Goal: Task Accomplishment & Management: Manage account settings

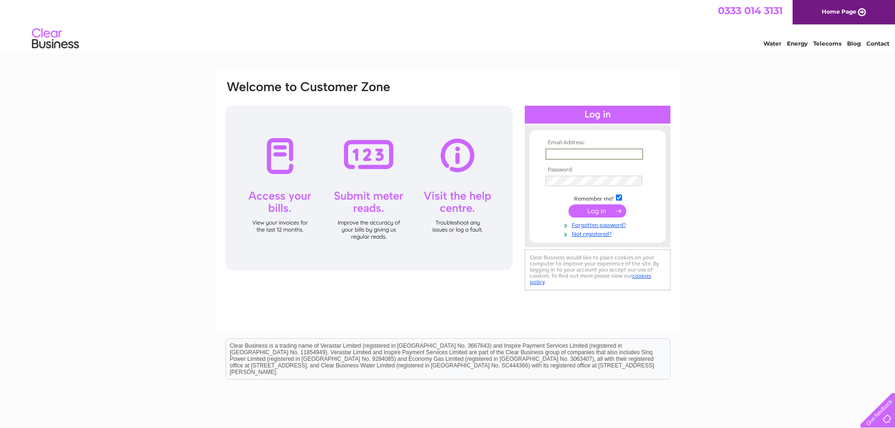
click at [588, 156] on input "text" at bounding box center [595, 153] width 98 height 11
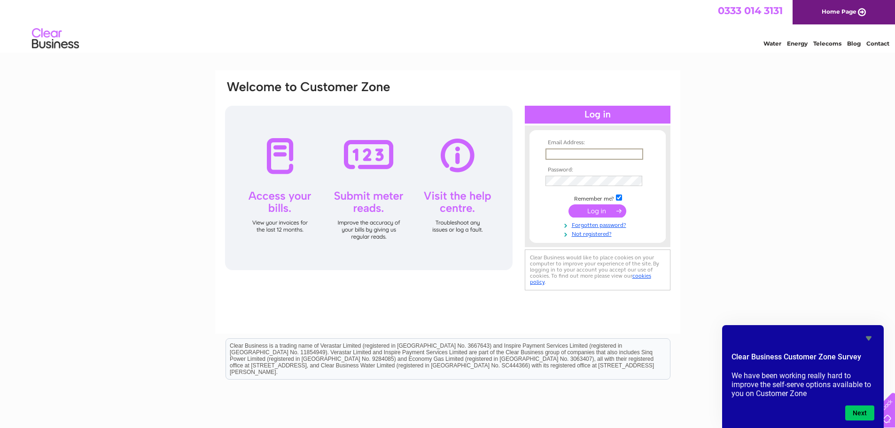
click at [582, 152] on input "text" at bounding box center [595, 153] width 98 height 11
click at [636, 153] on input "ambercompounds@btconnect.com" at bounding box center [595, 153] width 98 height 11
type input "ambercompounds@yahoo.com"
click at [597, 211] on input "submit" at bounding box center [598, 210] width 58 height 13
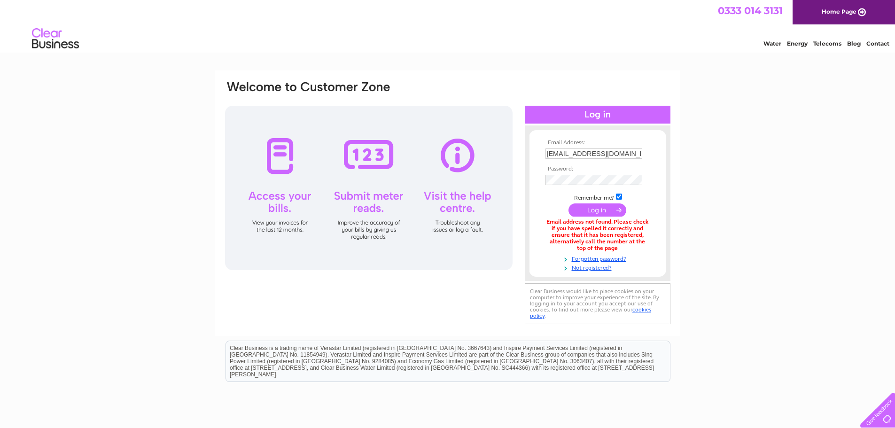
click at [625, 153] on input "ambercompounds@yahoo.com" at bounding box center [594, 153] width 97 height 10
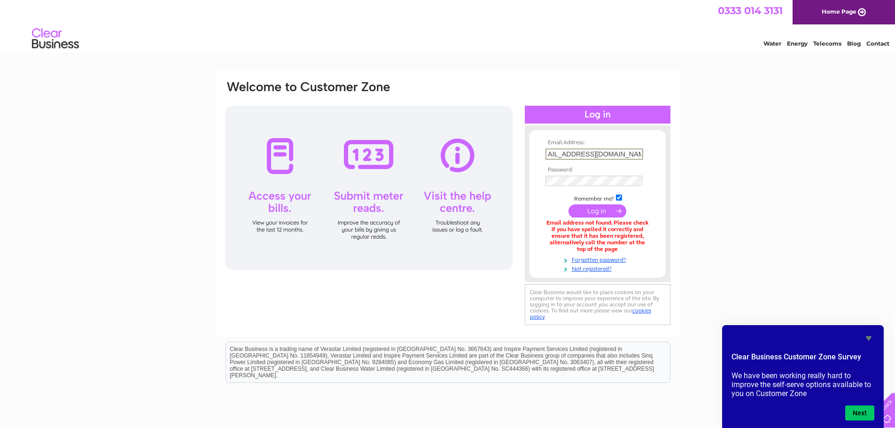
type input "ambercompounds@btconnect.com"
click at [597, 210] on input "submit" at bounding box center [598, 210] width 58 height 13
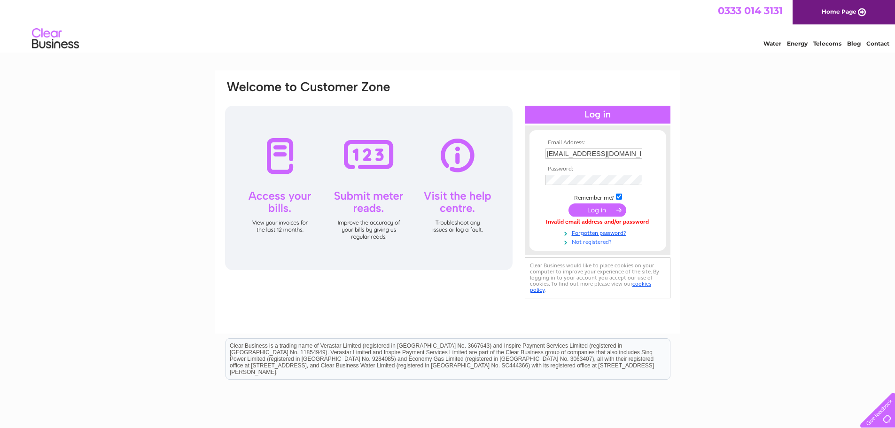
click at [582, 241] on link "Not registered?" at bounding box center [599, 241] width 107 height 9
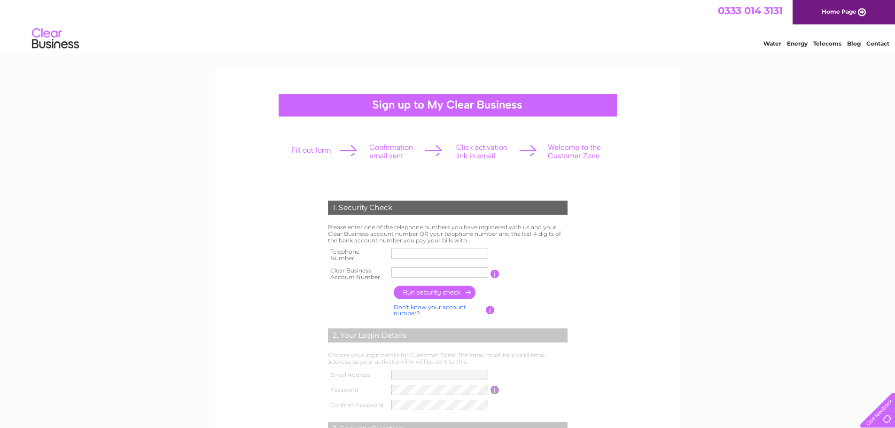
click at [441, 250] on input "text" at bounding box center [439, 254] width 97 height 10
type input "07971063529"
click at [437, 273] on input "Amber Com" at bounding box center [440, 272] width 98 height 11
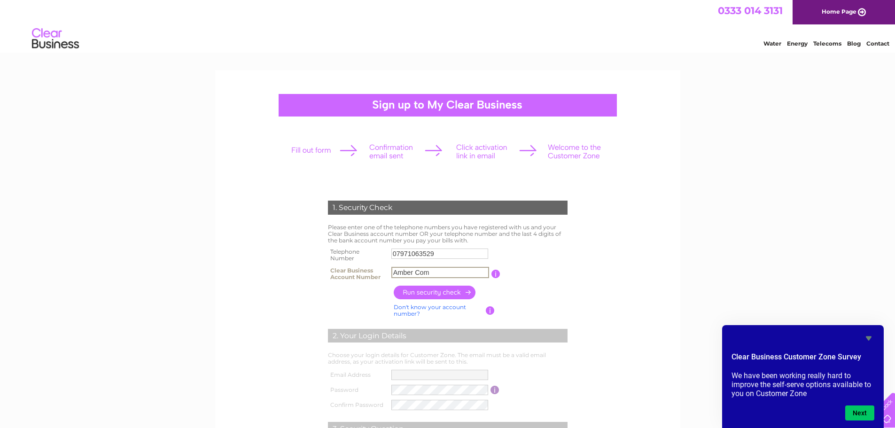
click at [433, 273] on input "Amber Com" at bounding box center [440, 272] width 98 height 11
click at [436, 272] on input "Amber Com" at bounding box center [440, 272] width 98 height 11
type input "A"
click at [407, 271] on input "text" at bounding box center [440, 272] width 98 height 11
paste input "264648"
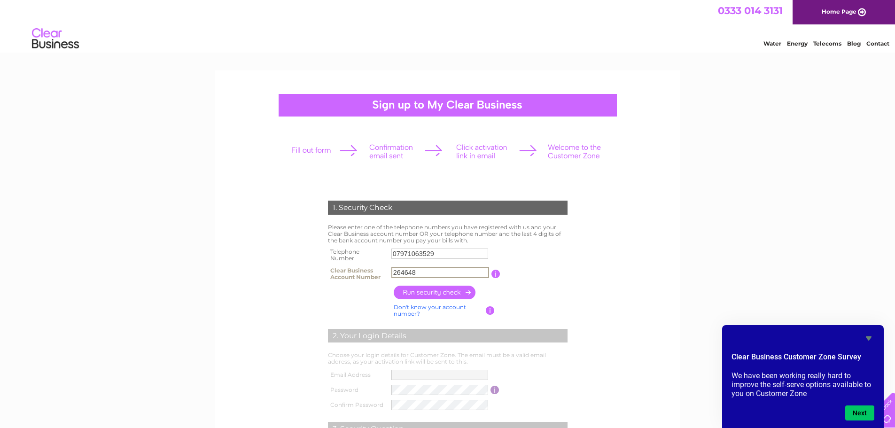
type input "264648"
click at [430, 291] on input "button" at bounding box center [435, 293] width 83 height 14
type input "**********"
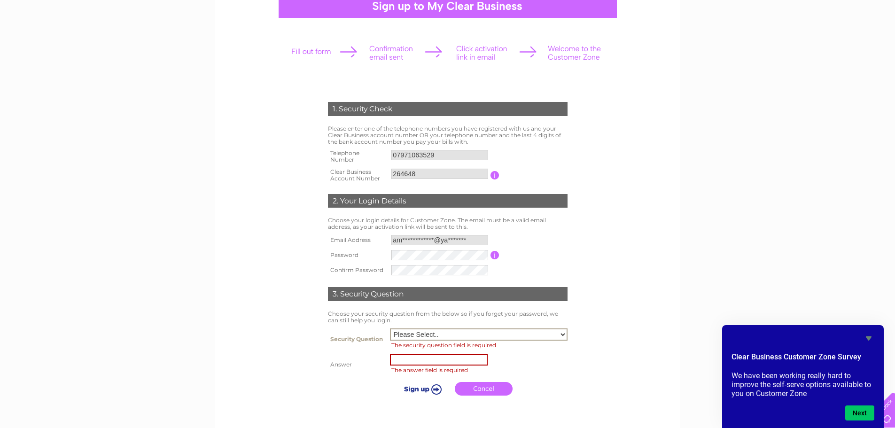
scroll to position [105, 0]
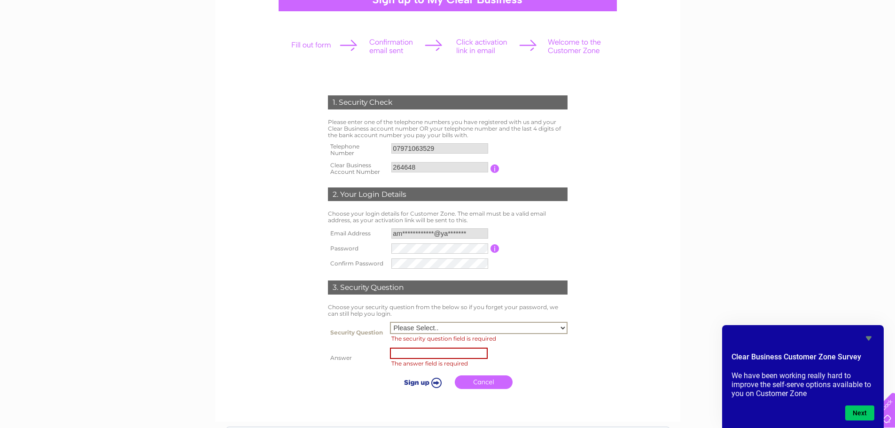
click at [563, 327] on select "Please Select.. In what town or city was your first job? In what town or city d…" at bounding box center [479, 328] width 178 height 12
select select "4"
click at [390, 322] on select "Please Select.. In what town or city was your first job? In what town or city d…" at bounding box center [479, 328] width 178 height 12
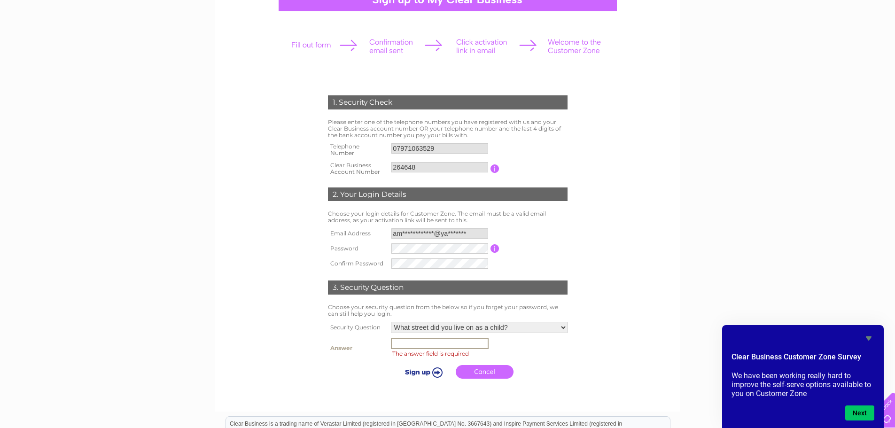
click at [468, 349] on td "The answer field is required" at bounding box center [479, 348] width 181 height 25
click at [467, 344] on input "text" at bounding box center [440, 343] width 98 height 11
click at [689, 302] on div "1. Security Check Please enter one of the telephone numbers you have registered…" at bounding box center [447, 268] width 895 height 607
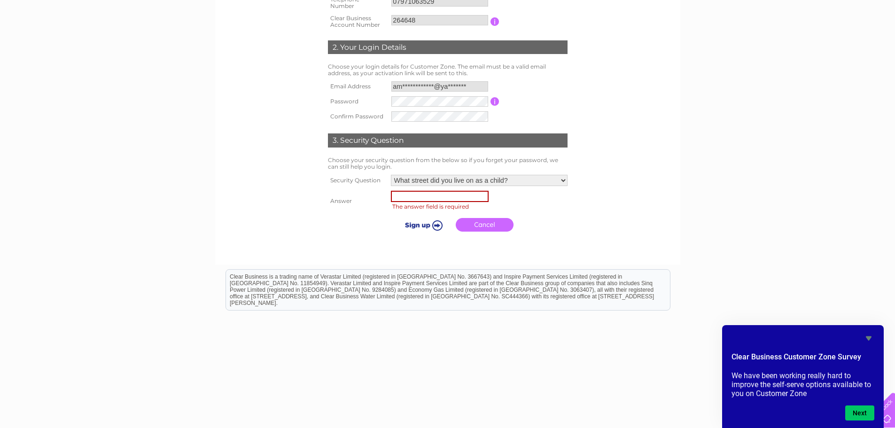
scroll to position [257, 0]
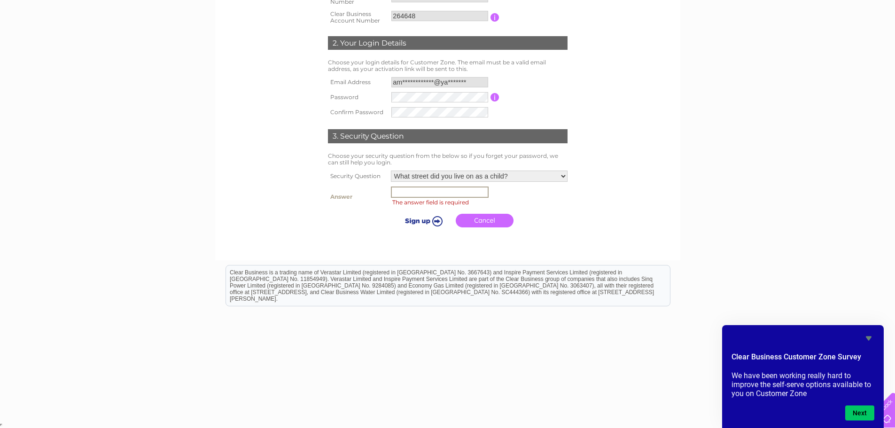
click at [439, 196] on input "text" at bounding box center [440, 192] width 98 height 11
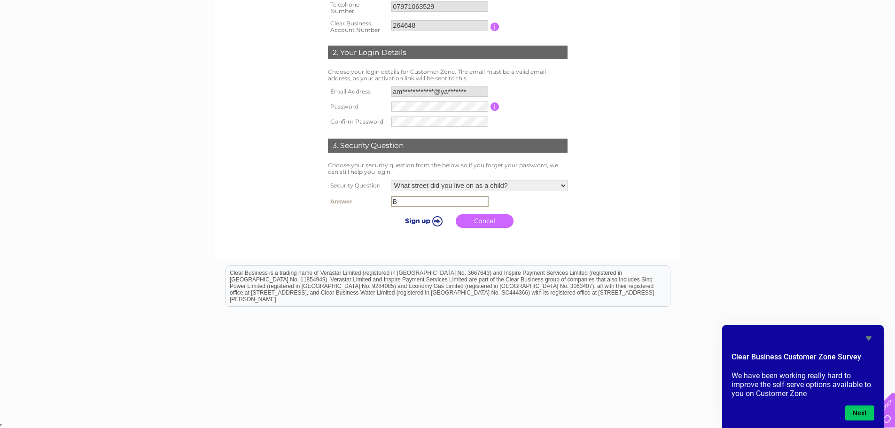
scroll to position [247, 0]
type input "Beech Avenue"
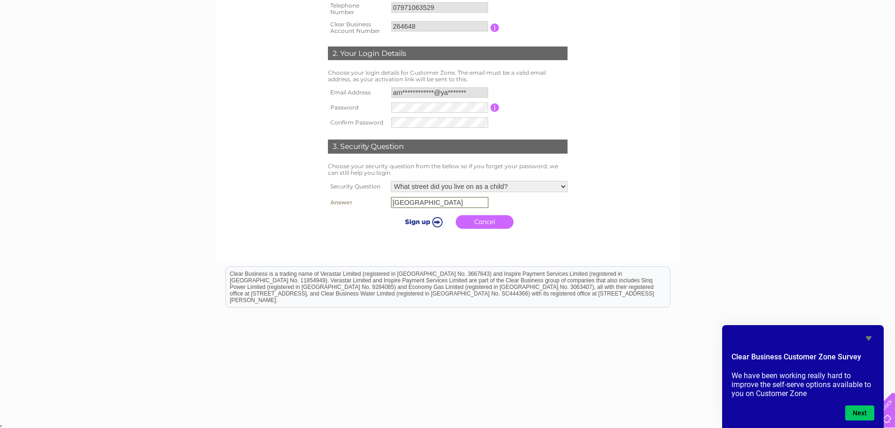
click at [434, 220] on input "submit" at bounding box center [422, 221] width 58 height 13
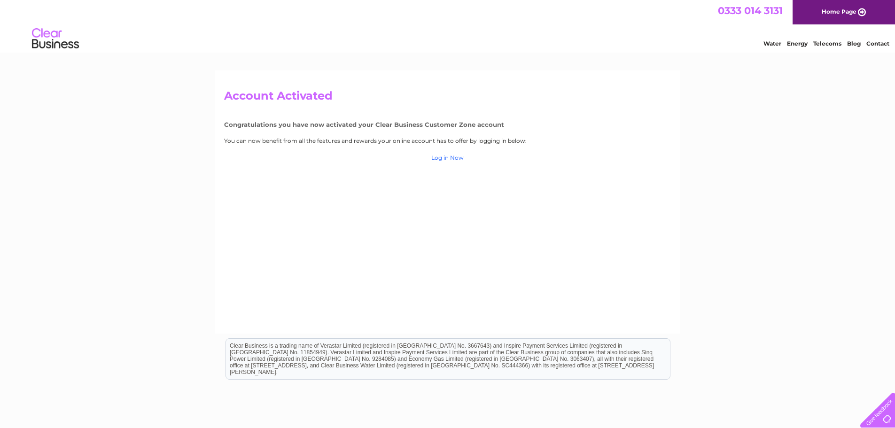
click at [847, 47] on link "Log in Now" at bounding box center [854, 43] width 14 height 7
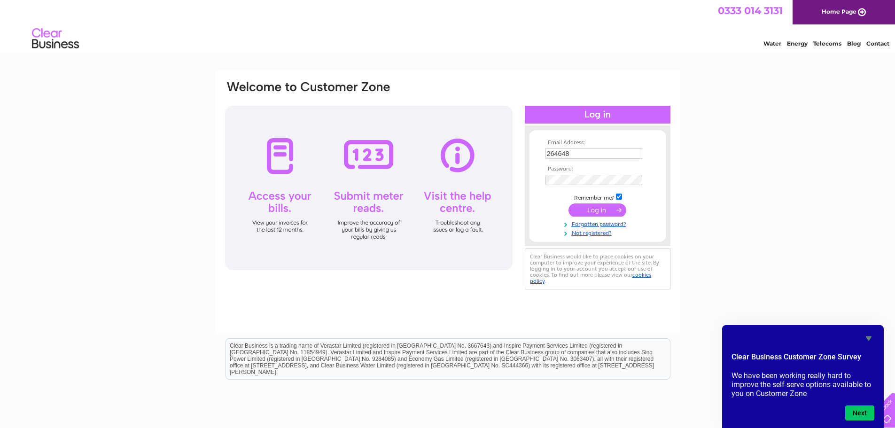
click at [601, 208] on tbody "Email Address: 264648 Password: Remember me?" at bounding box center [597, 188] width 109 height 97
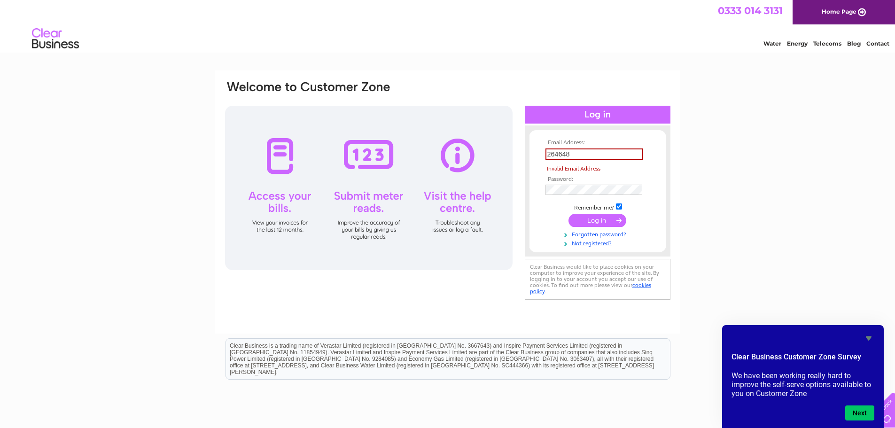
click at [593, 223] on input "submit" at bounding box center [598, 220] width 58 height 13
click at [593, 221] on input "submit" at bounding box center [598, 220] width 58 height 13
type input "2"
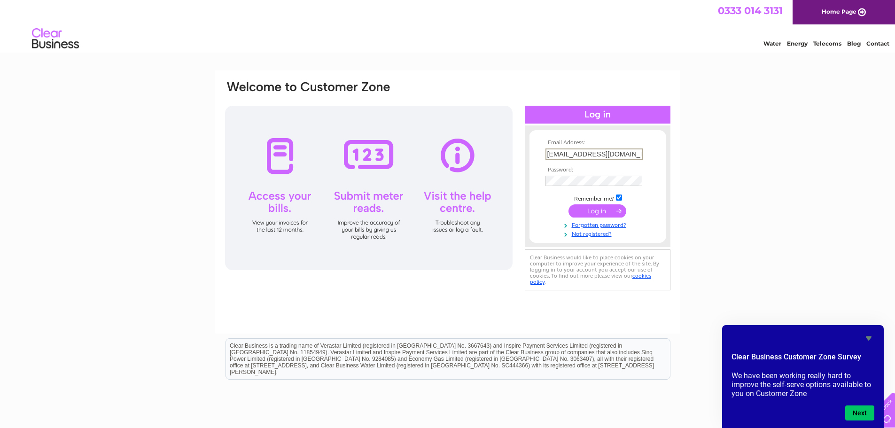
type input "ambercompounds@yahoo.com"
click at [569, 204] on input "submit" at bounding box center [598, 210] width 58 height 13
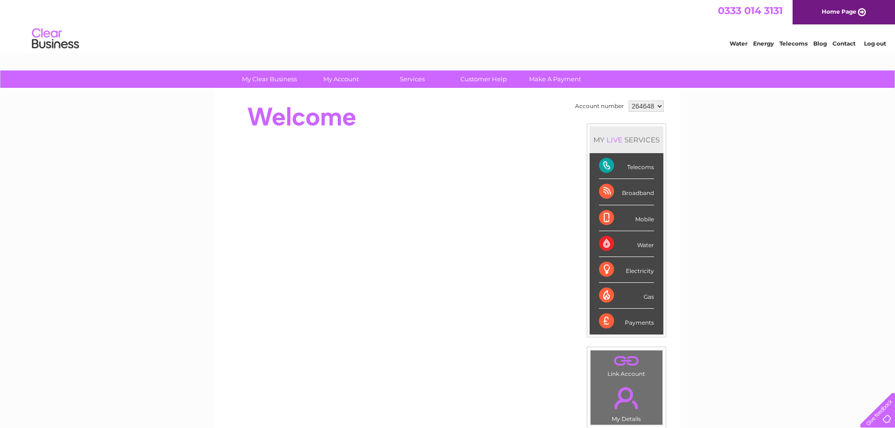
scroll to position [47, 0]
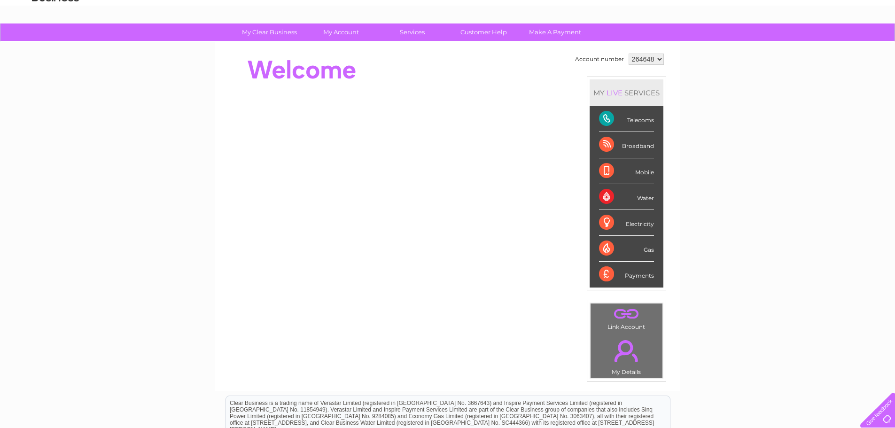
click at [630, 147] on div "Broadband" at bounding box center [626, 145] width 55 height 26
click at [605, 141] on div "Broadband" at bounding box center [626, 145] width 55 height 26
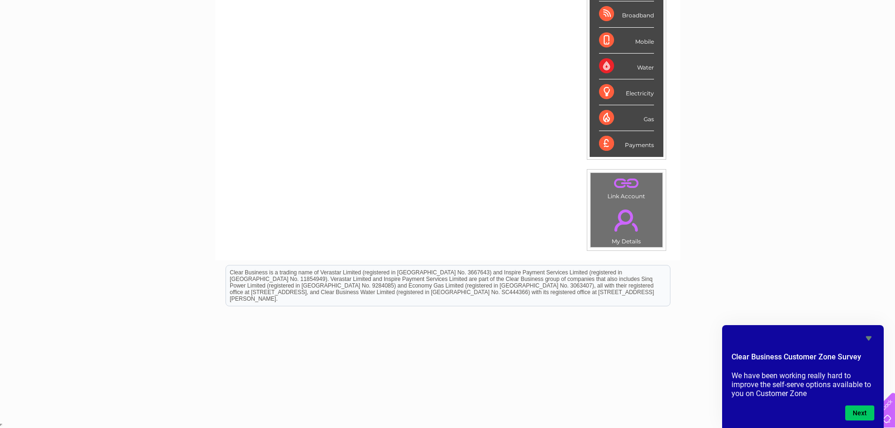
scroll to position [0, 0]
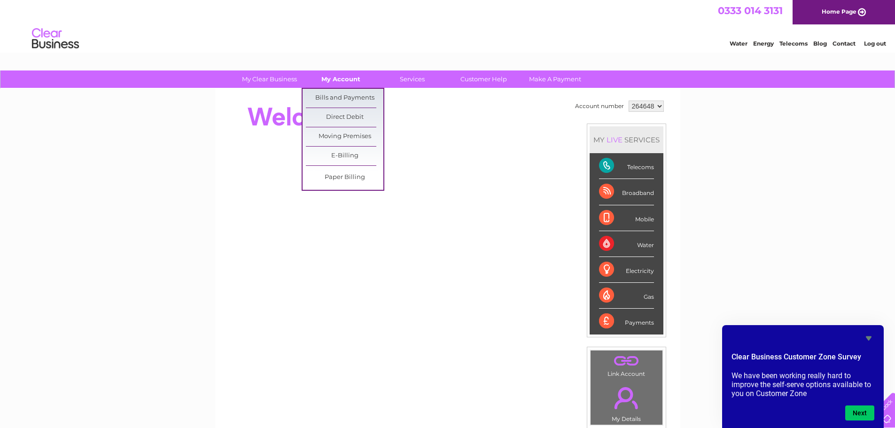
click at [346, 78] on link "My Account" at bounding box center [341, 78] width 78 height 17
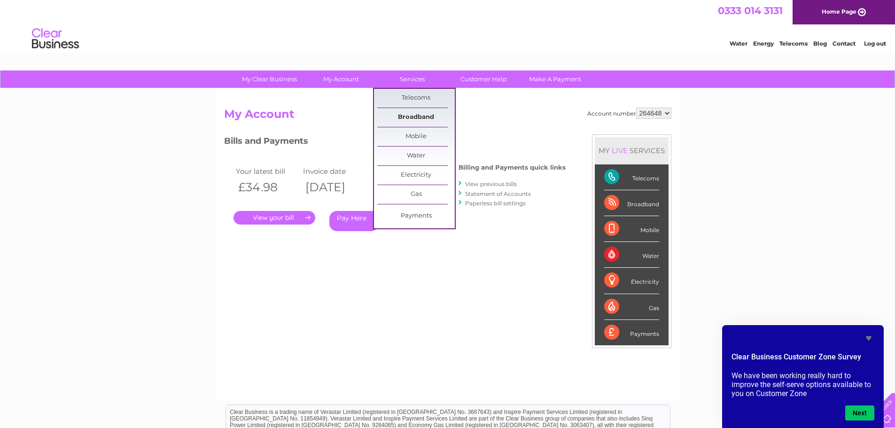
click at [417, 115] on link "Broadband" at bounding box center [416, 117] width 78 height 19
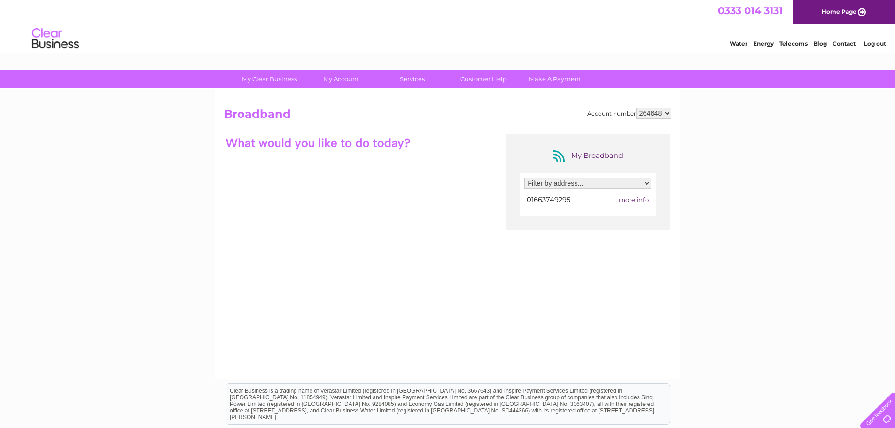
click at [396, 183] on div "My Broadband Filter by address... [STREET_ADDRESS] 01663749295 more info" at bounding box center [447, 225] width 447 height 183
click at [648, 183] on select "Filter by address... [STREET_ADDRESS]" at bounding box center [587, 183] width 127 height 11
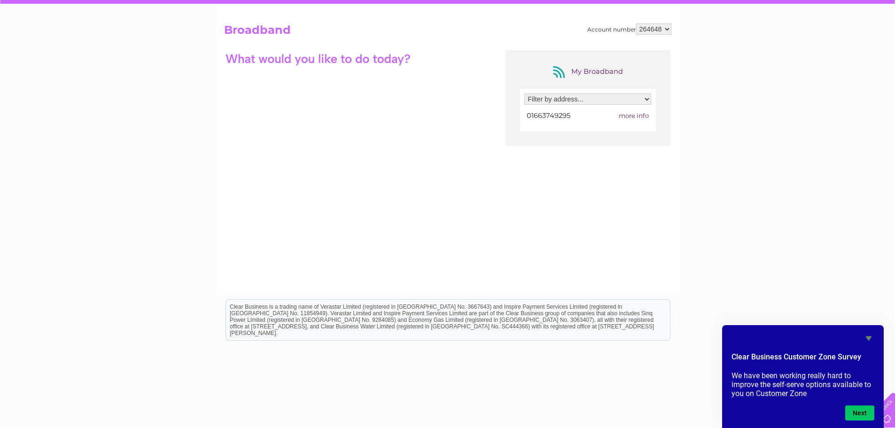
scroll to position [118, 0]
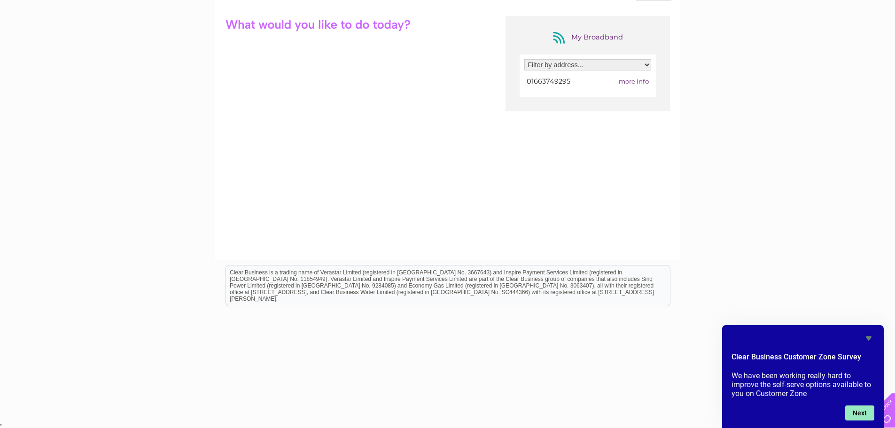
click at [857, 410] on button "Next" at bounding box center [859, 413] width 29 height 15
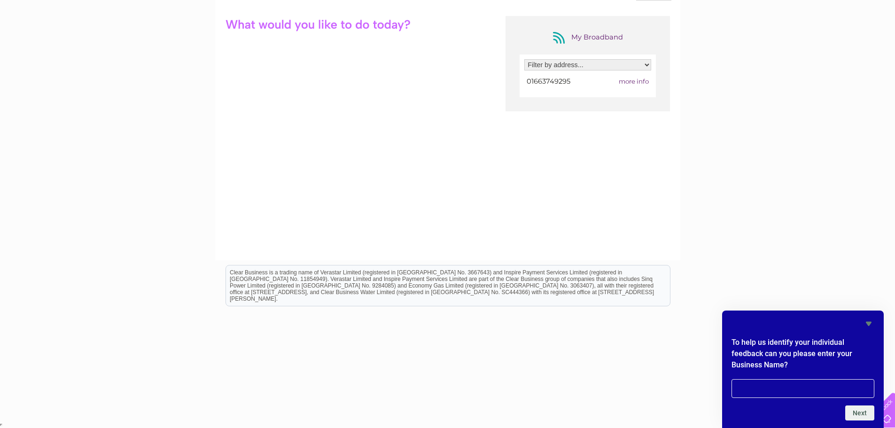
click at [792, 141] on div "My Clear Business Login Details My Details My Preferences Link Account My Accou…" at bounding box center [447, 186] width 895 height 469
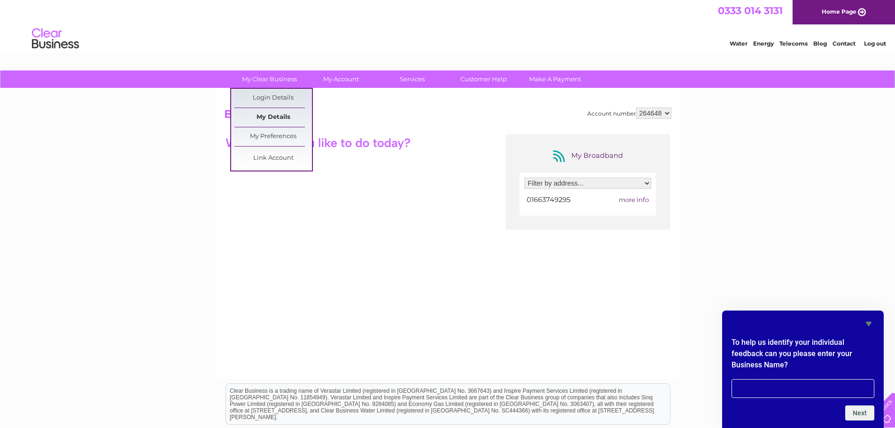
click at [291, 114] on link "My Details" at bounding box center [273, 117] width 78 height 19
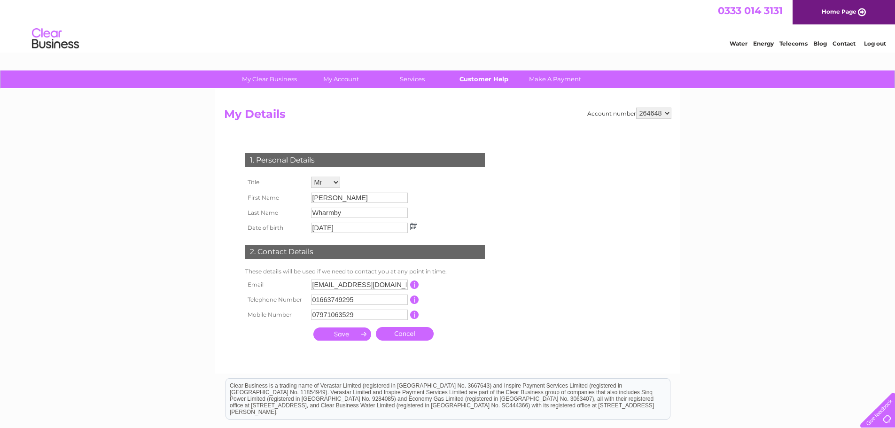
click at [489, 77] on link "Customer Help" at bounding box center [484, 78] width 78 height 17
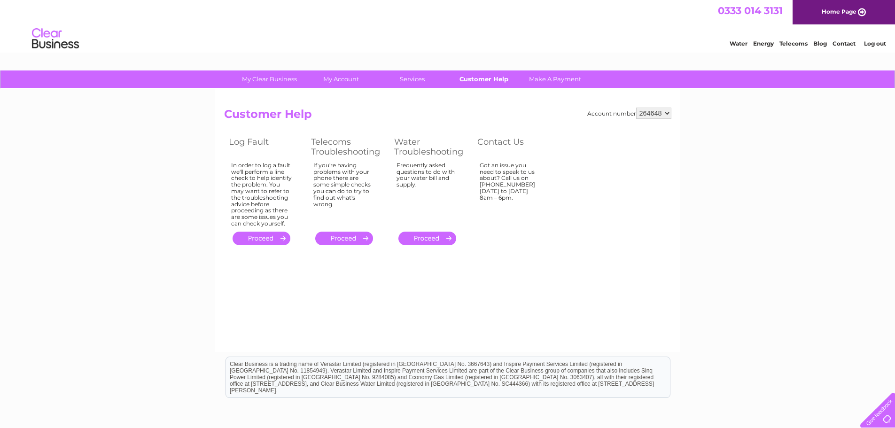
click at [472, 79] on link "Customer Help" at bounding box center [484, 78] width 78 height 17
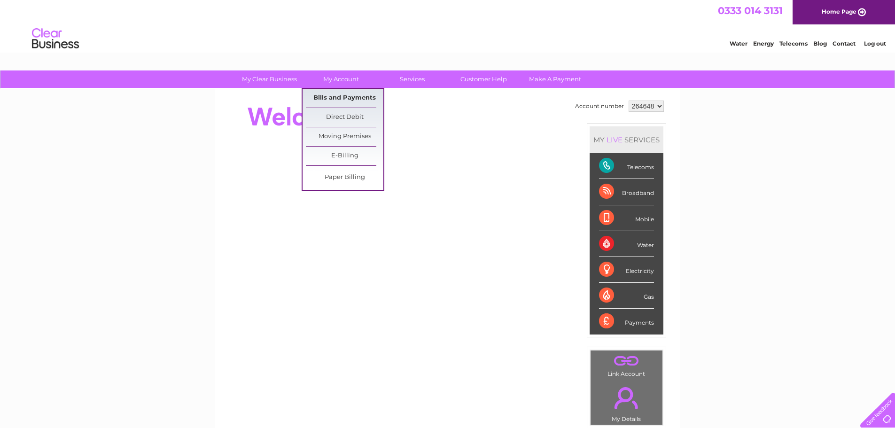
click at [344, 96] on link "Bills and Payments" at bounding box center [345, 98] width 78 height 19
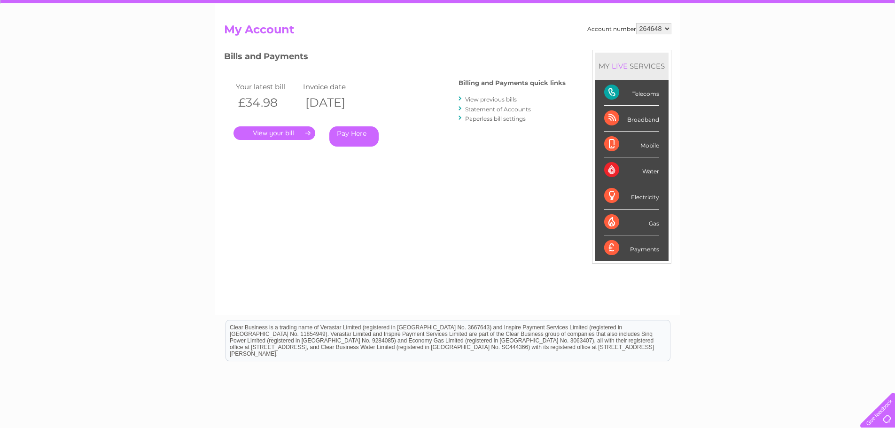
scroll to position [94, 0]
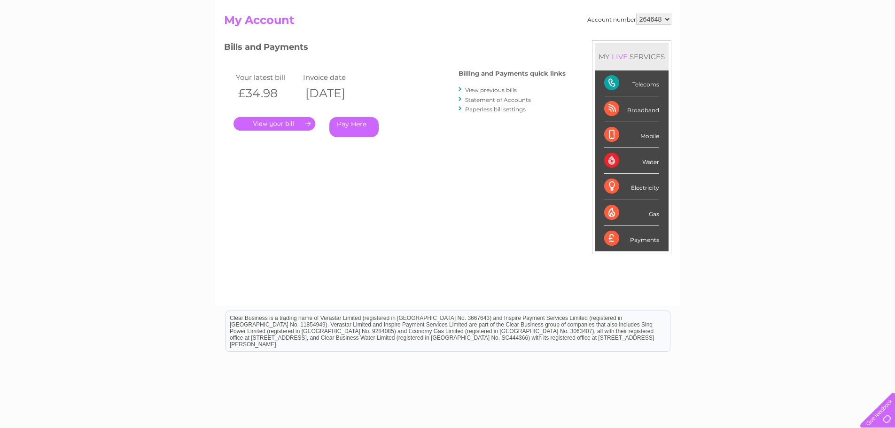
click at [277, 124] on link "." at bounding box center [275, 124] width 82 height 14
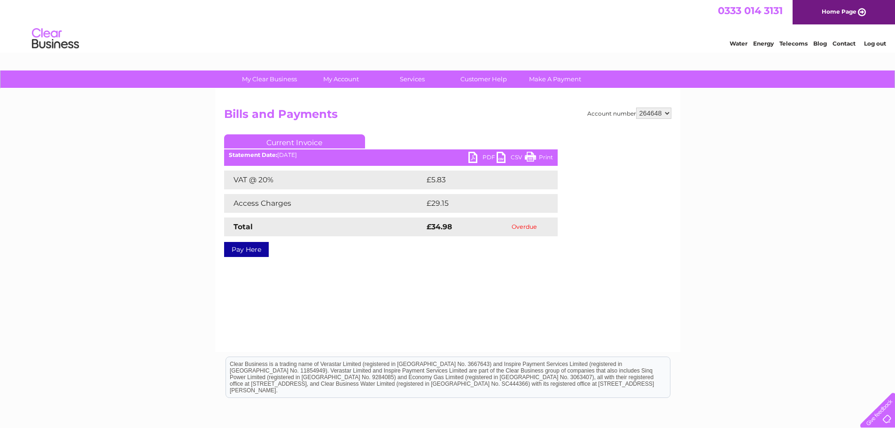
click at [486, 156] on link "PDF" at bounding box center [483, 159] width 28 height 14
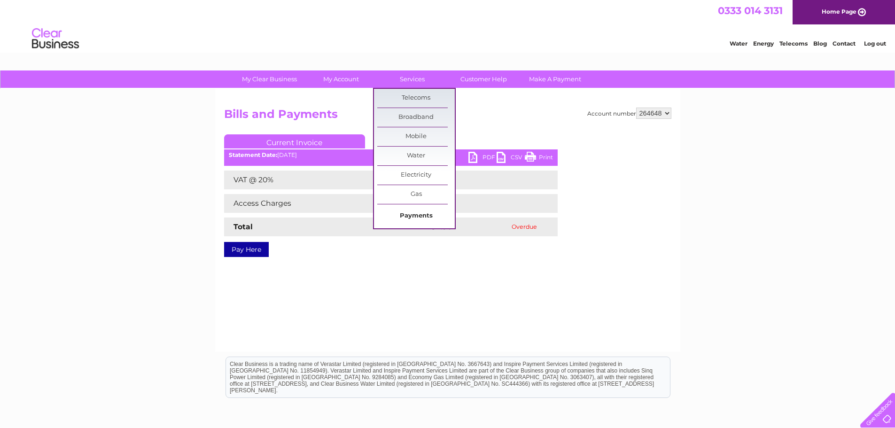
click at [406, 218] on link "Payments" at bounding box center [416, 216] width 78 height 19
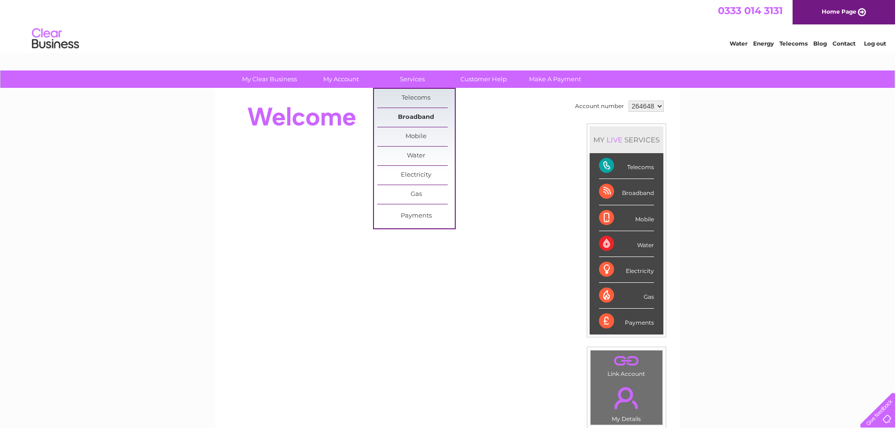
click at [420, 115] on link "Broadband" at bounding box center [416, 117] width 78 height 19
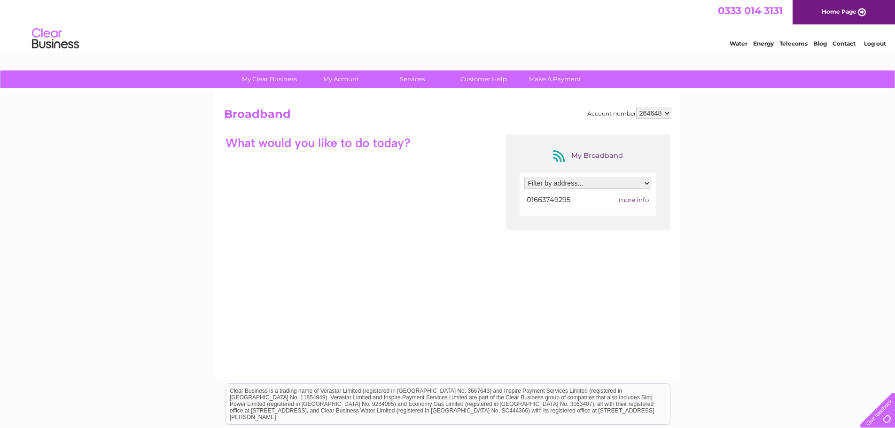
click at [395, 148] on div at bounding box center [318, 142] width 188 height 16
click at [647, 181] on select "Filter by address... Unit F, Thornsett Trading Estate, Birch Vale, High Peak, D…" at bounding box center [587, 183] width 127 height 11
select select "927085"
click at [524, 178] on select "Filter by address... Unit F, Thornsett Trading Estate, Birch Vale, High Peak, D…" at bounding box center [587, 183] width 127 height 11
click at [634, 200] on span "more info" at bounding box center [634, 200] width 30 height 8
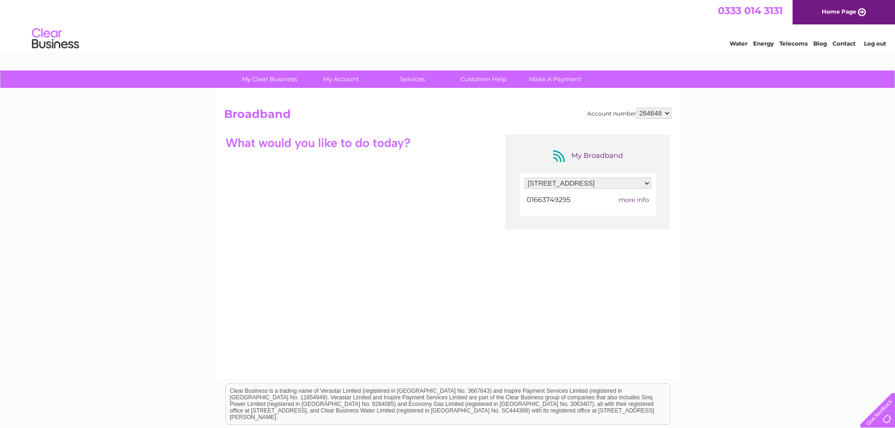
click at [633, 199] on span "more info" at bounding box center [634, 200] width 30 height 8
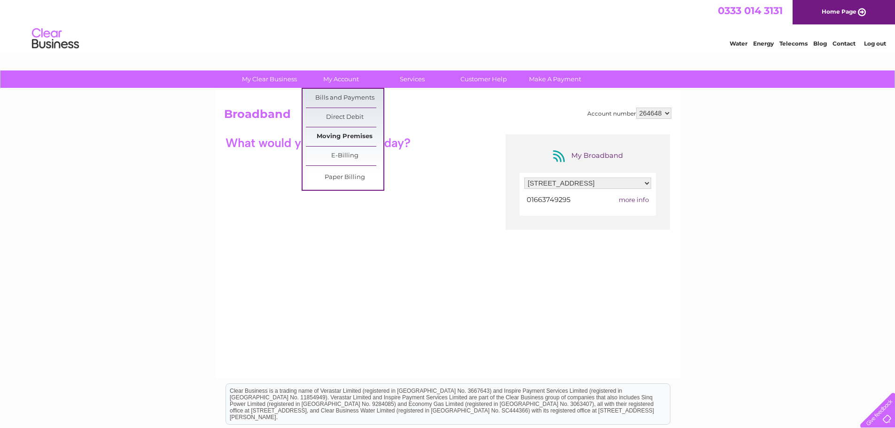
click at [336, 136] on link "Moving Premises" at bounding box center [345, 136] width 78 height 19
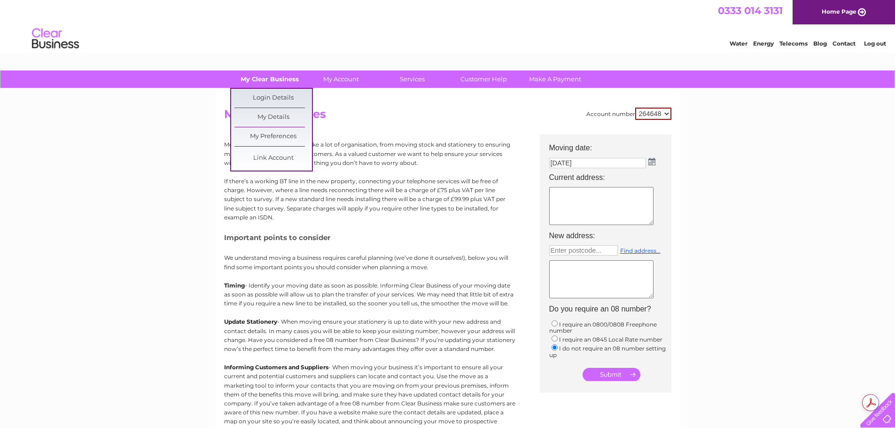
click at [282, 78] on link "My Clear Business" at bounding box center [270, 78] width 78 height 17
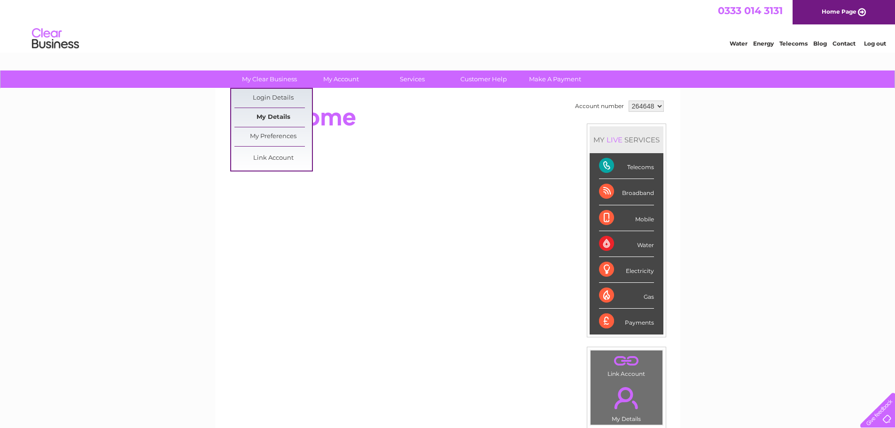
click at [266, 115] on link "My Details" at bounding box center [273, 117] width 78 height 19
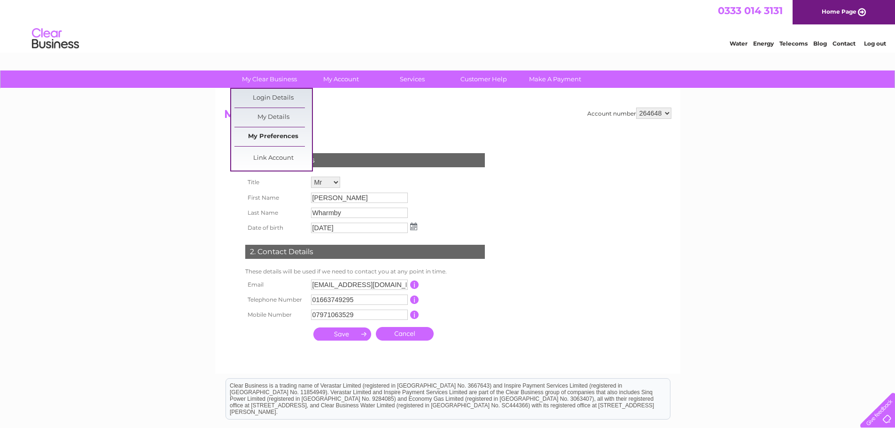
click at [268, 134] on link "My Preferences" at bounding box center [273, 136] width 78 height 19
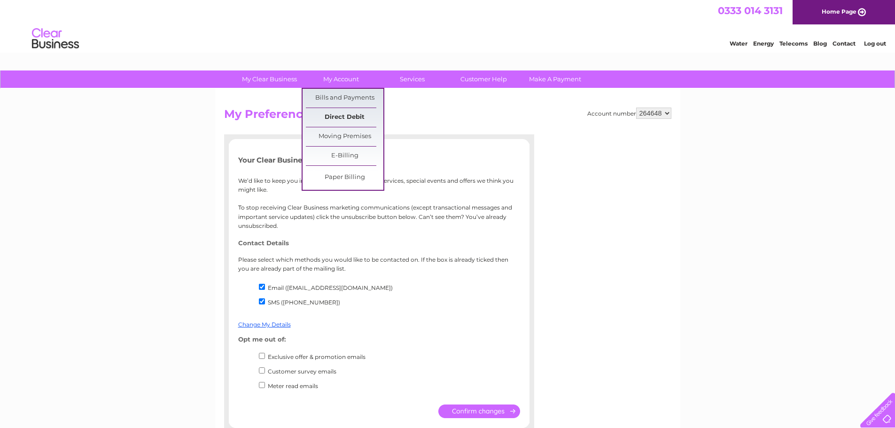
click at [347, 117] on link "Direct Debit" at bounding box center [345, 117] width 78 height 19
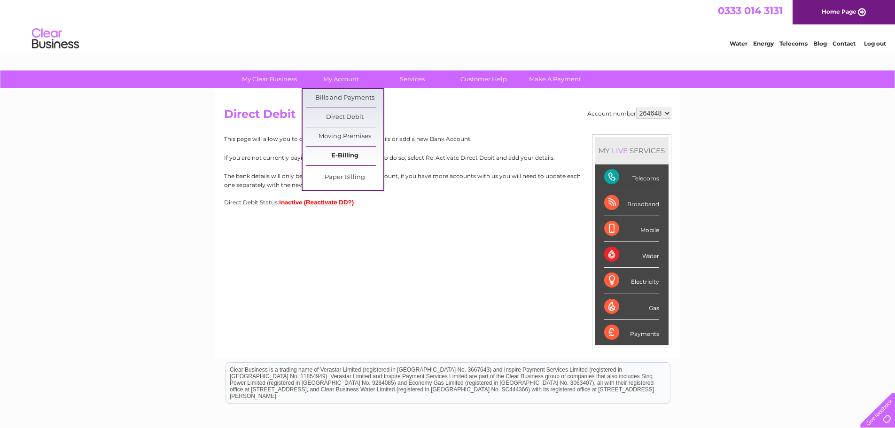
click at [358, 155] on link "E-Billing" at bounding box center [345, 156] width 78 height 19
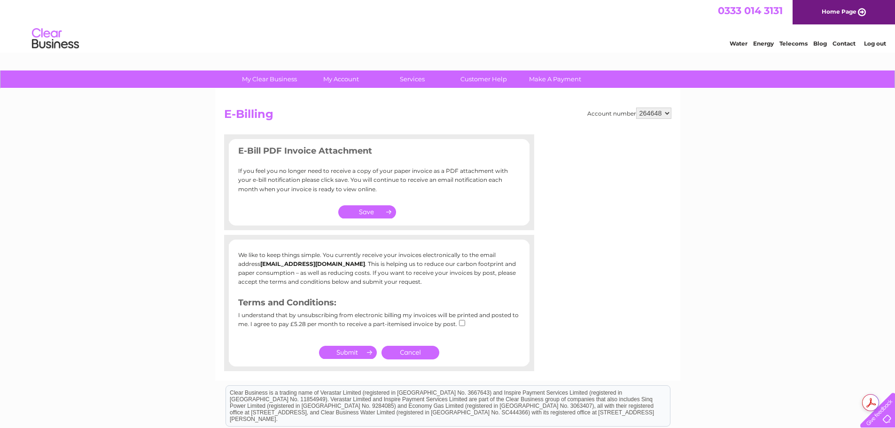
click at [742, 238] on div "My Clear Business Login Details My Details My Preferences Link Account My Accou…" at bounding box center [447, 305] width 895 height 471
click at [113, 147] on div "My Clear Business Login Details My Details My Preferences Link Account My Accou…" at bounding box center [447, 305] width 895 height 471
click at [399, 121] on h2 "E-Billing" at bounding box center [447, 117] width 447 height 18
click at [780, 166] on div "My Clear Business Login Details My Details My Preferences Link Account My Accou…" at bounding box center [447, 305] width 895 height 471
click at [106, 172] on div "My Clear Business Login Details My Details My Preferences Link Account My Accou…" at bounding box center [447, 305] width 895 height 471
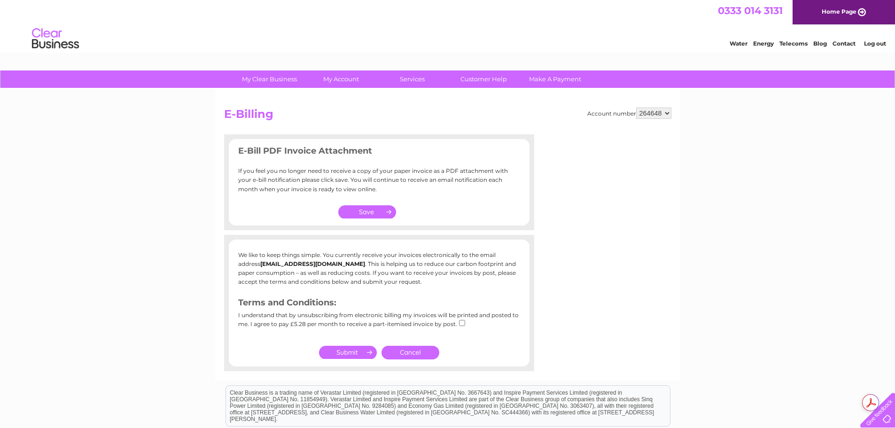
drag, startPoint x: 166, startPoint y: 125, endPoint x: 165, endPoint y: 118, distance: 6.6
click at [166, 124] on div "My Clear Business Login Details My Details My Preferences Link Account My Accou…" at bounding box center [447, 305] width 895 height 471
click at [119, 183] on div "My Clear Business Login Details My Details My Preferences Link Account My Accou…" at bounding box center [447, 305] width 895 height 471
click at [514, 26] on div "Water Energy Telecoms Blog Contact Log out" at bounding box center [447, 39] width 895 height 31
click at [152, 116] on div "My Clear Business Login Details My Details My Preferences Link Account My Accou…" at bounding box center [447, 305] width 895 height 471
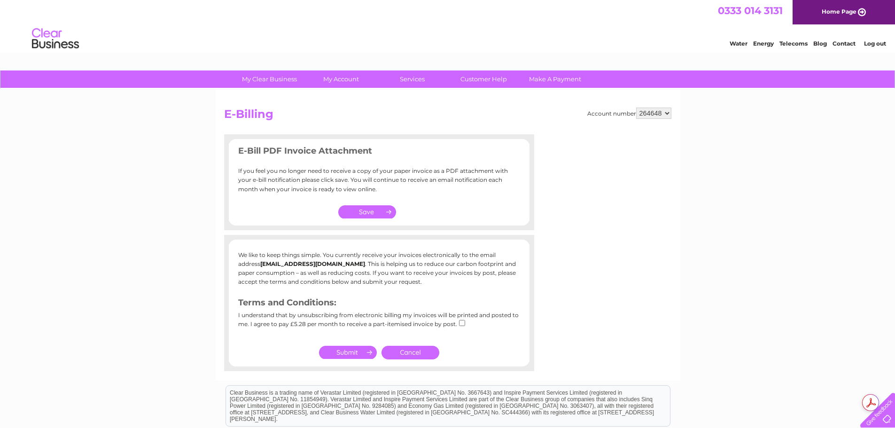
click at [824, 197] on div "My Clear Business Login Details My Details My Preferences Link Account My Accou…" at bounding box center [447, 305] width 895 height 471
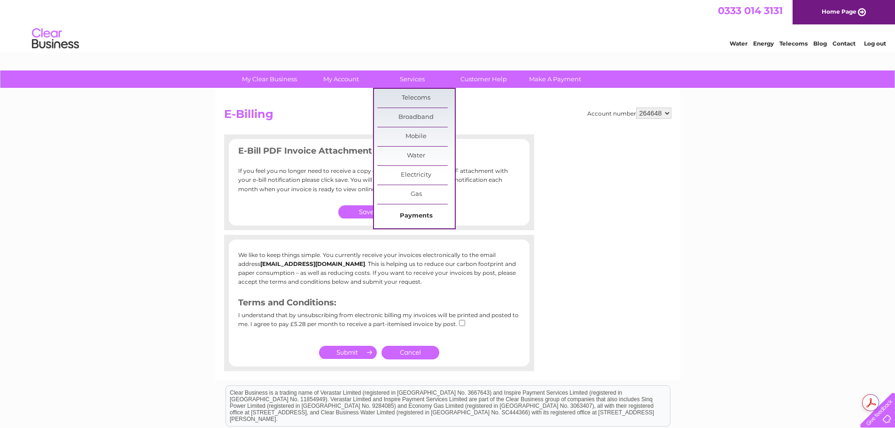
click at [427, 216] on link "Payments" at bounding box center [416, 216] width 78 height 19
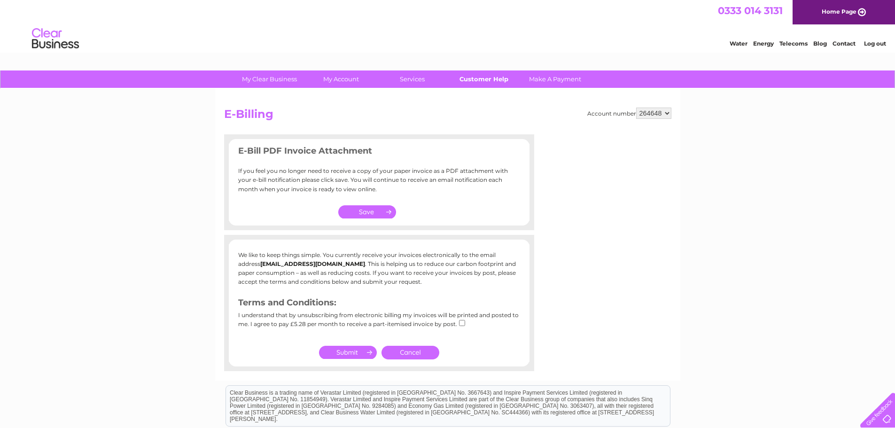
click at [481, 80] on link "Customer Help" at bounding box center [484, 78] width 78 height 17
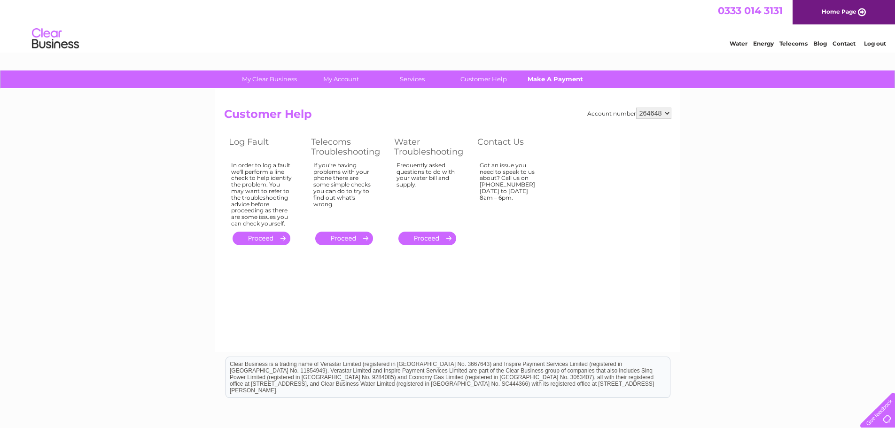
click at [573, 79] on link "Make A Payment" at bounding box center [555, 78] width 78 height 17
click at [561, 77] on link "Make A Payment" at bounding box center [555, 78] width 78 height 17
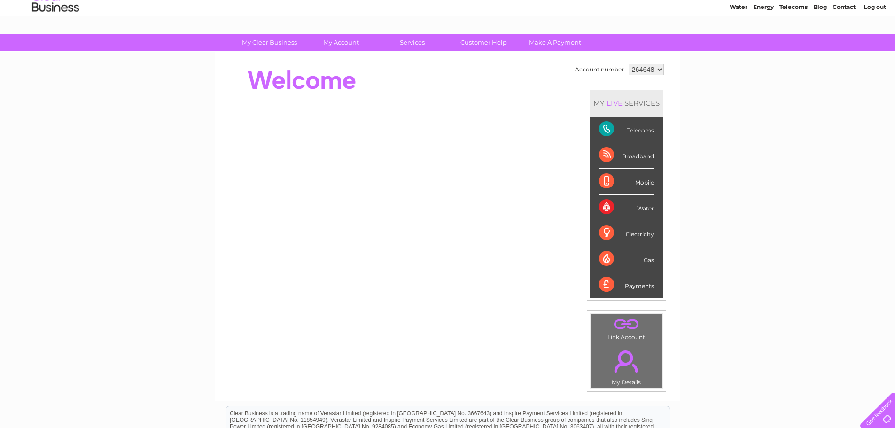
scroll to position [141, 0]
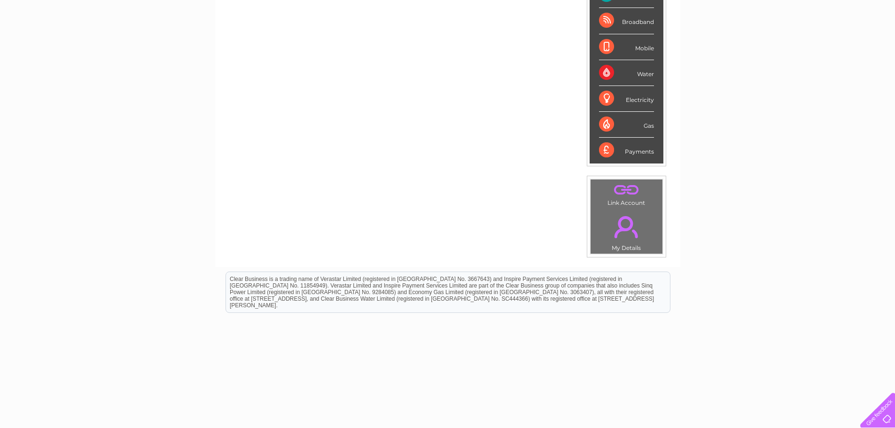
scroll to position [178, 0]
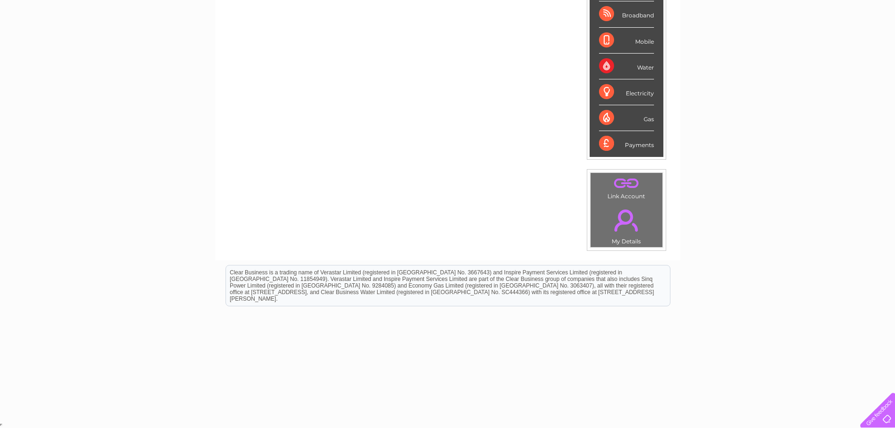
click at [630, 184] on link "." at bounding box center [626, 183] width 67 height 16
click at [882, 415] on div at bounding box center [876, 408] width 39 height 39
click at [156, 49] on div "My Clear Business Login Details My Details My Preferences Link Account My Accou…" at bounding box center [447, 157] width 895 height 528
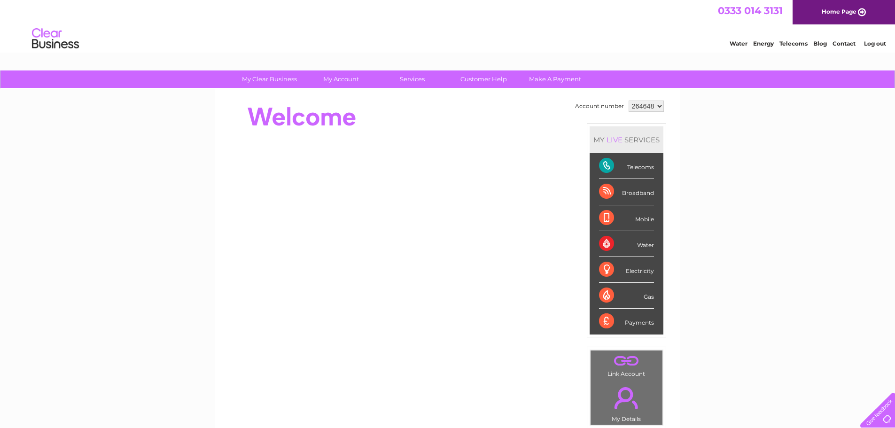
click at [149, 122] on div "My Clear Business Login Details My Details My Preferences Link Account My Accou…" at bounding box center [447, 334] width 895 height 528
click at [181, 126] on div "My Clear Business Login Details My Details My Preferences Link Account My Accou…" at bounding box center [447, 334] width 895 height 528
click at [130, 130] on div "My Clear Business Login Details My Details My Preferences Link Account My Accou…" at bounding box center [447, 334] width 895 height 528
click at [814, 147] on div "My Clear Business Login Details My Details My Preferences Link Account My Accou…" at bounding box center [447, 334] width 895 height 528
click at [127, 123] on div "My Clear Business Login Details My Details My Preferences Link Account My Accou…" at bounding box center [447, 334] width 895 height 528
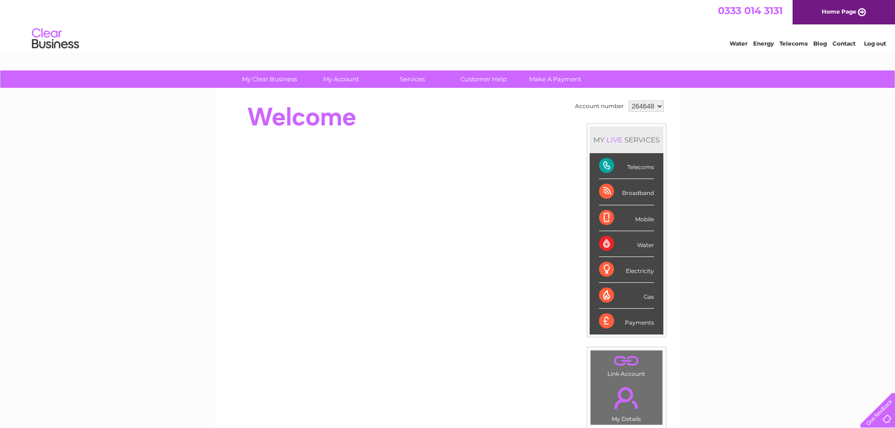
click at [758, 118] on div "My Clear Business Login Details My Details My Preferences Link Account My Accou…" at bounding box center [447, 334] width 895 height 528
click at [104, 153] on div "My Clear Business Login Details My Details My Preferences Link Account My Accou…" at bounding box center [447, 334] width 895 height 528
click at [110, 160] on div "My Clear Business Login Details My Details My Preferences Link Account My Accou…" at bounding box center [447, 334] width 895 height 528
click at [109, 156] on div "My Clear Business Login Details My Details My Preferences Link Account My Accou…" at bounding box center [447, 334] width 895 height 528
